Goal: Information Seeking & Learning: Learn about a topic

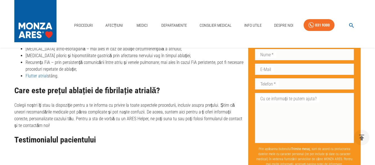
scroll to position [0, 0]
click at [209, 16] on nav "Proceduri Afecțiuni Medici Departamente Consilier Medical Info Utile Despre Noi…" at bounding box center [216, 24] width 289 height 19
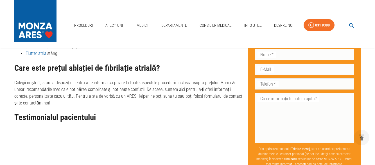
click at [208, 15] on nav "Proceduri Afecțiuni Medici Departamente Consilier Medical Info Utile Despre Noi…" at bounding box center [216, 24] width 289 height 19
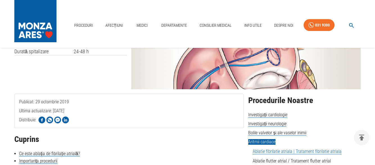
scroll to position [68, 0]
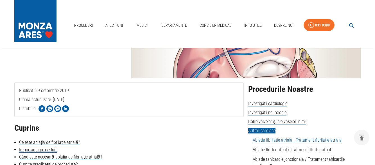
click at [325, 141] on link "Ablatie fibrilatie atriala | Tratament fibrilatie atriala" at bounding box center [297, 140] width 89 height 6
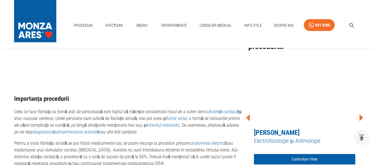
scroll to position [68, 0]
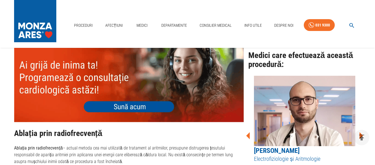
scroll to position [466, 0]
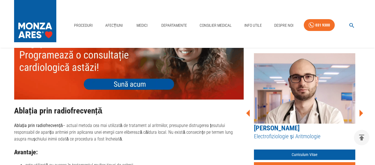
click at [247, 109] on icon at bounding box center [248, 113] width 17 height 17
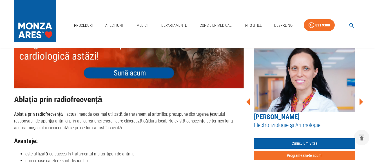
scroll to position [500, 0]
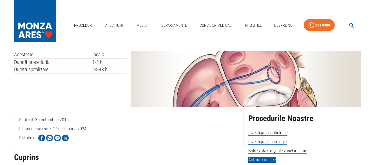
scroll to position [0, 0]
